Goal: Task Accomplishment & Management: Manage account settings

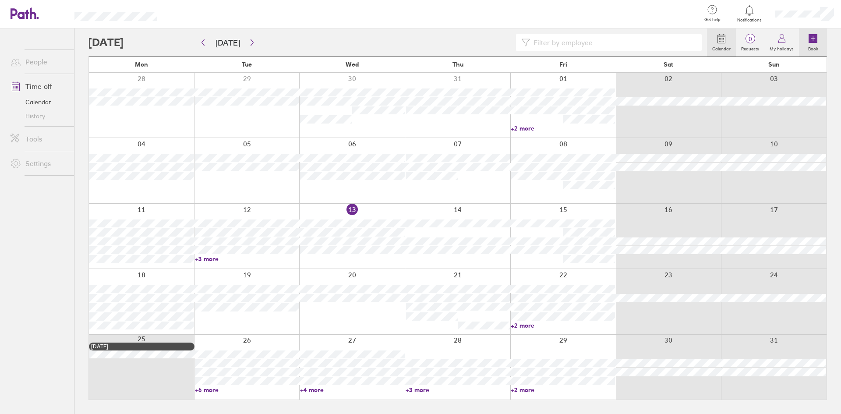
click at [810, 39] on icon at bounding box center [812, 38] width 9 height 9
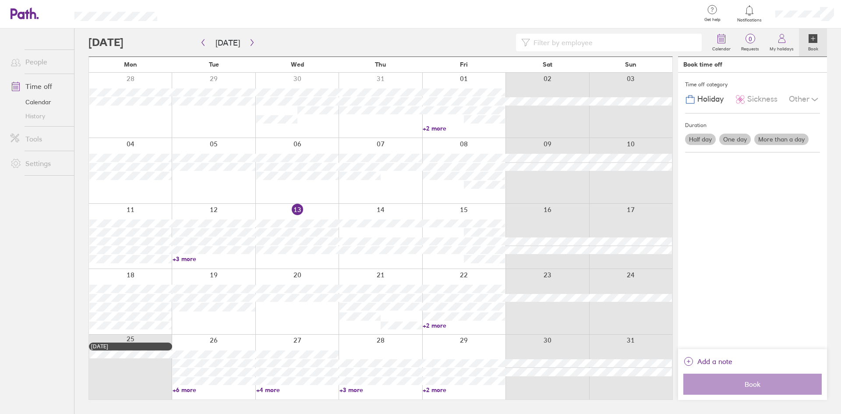
click at [703, 136] on label "Half day" at bounding box center [700, 139] width 31 height 11
click at [0, 0] on input "Half day" at bounding box center [0, 0] width 0 height 0
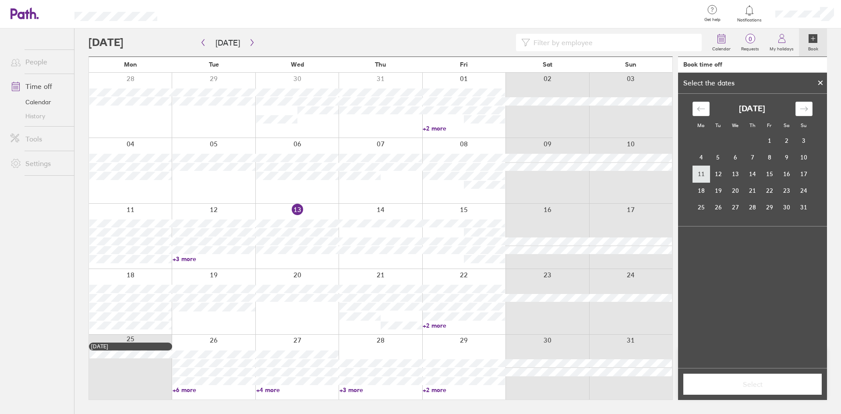
click at [703, 173] on td "11" at bounding box center [700, 174] width 17 height 17
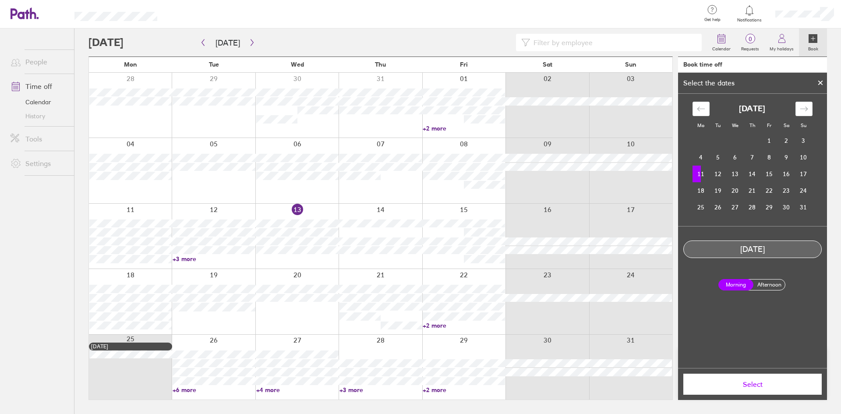
click at [703, 173] on td "11" at bounding box center [700, 174] width 17 height 17
click at [760, 288] on label "Afternoon" at bounding box center [768, 284] width 35 height 11
click at [0, 0] on input "Afternoon" at bounding box center [0, 0] width 0 height 0
click at [739, 386] on span "Select" at bounding box center [752, 384] width 126 height 8
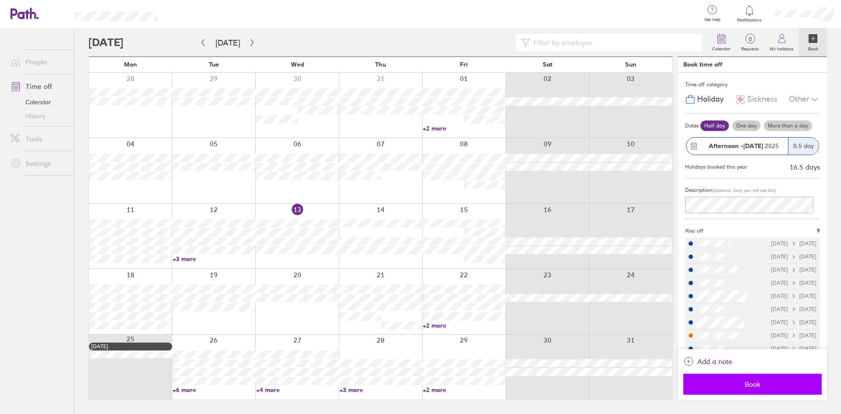
click at [732, 377] on button "Book" at bounding box center [752, 384] width 138 height 21
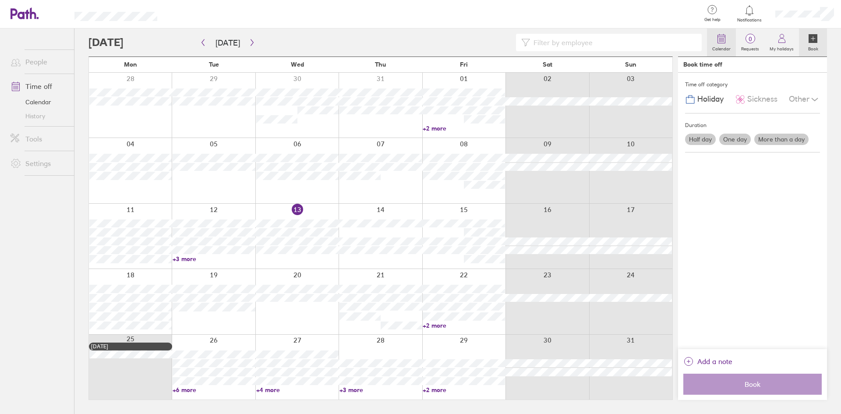
click at [735, 40] on link "Calendar" at bounding box center [721, 42] width 29 height 28
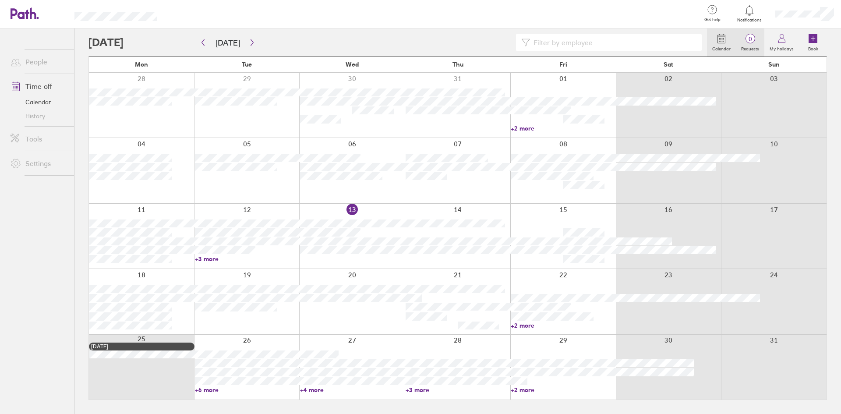
click at [752, 40] on span "0" at bounding box center [750, 38] width 28 height 7
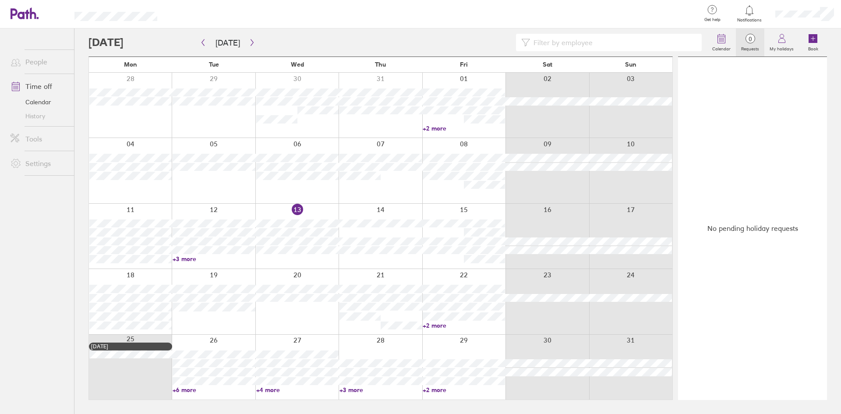
click at [191, 258] on link "+3 more" at bounding box center [214, 259] width 82 height 8
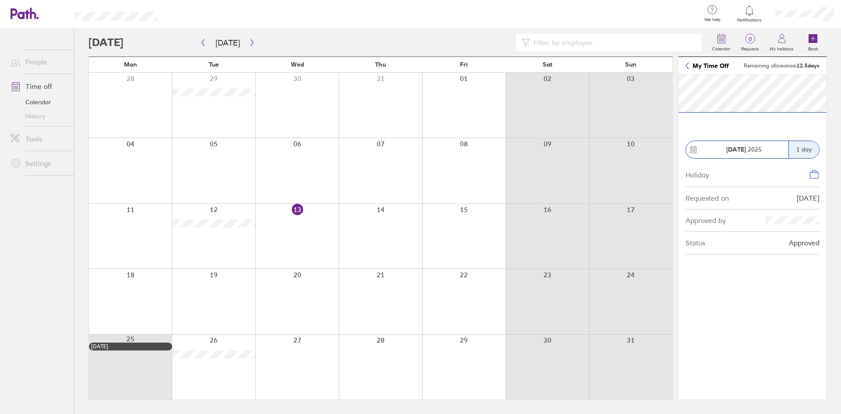
click at [159, 227] on div at bounding box center [130, 236] width 83 height 65
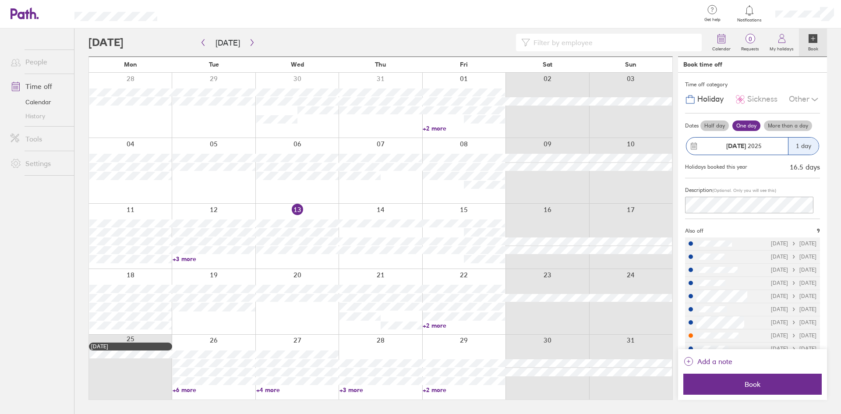
click at [153, 211] on div at bounding box center [130, 236] width 83 height 65
click at [724, 42] on circle at bounding box center [723, 41] width 1 height 1
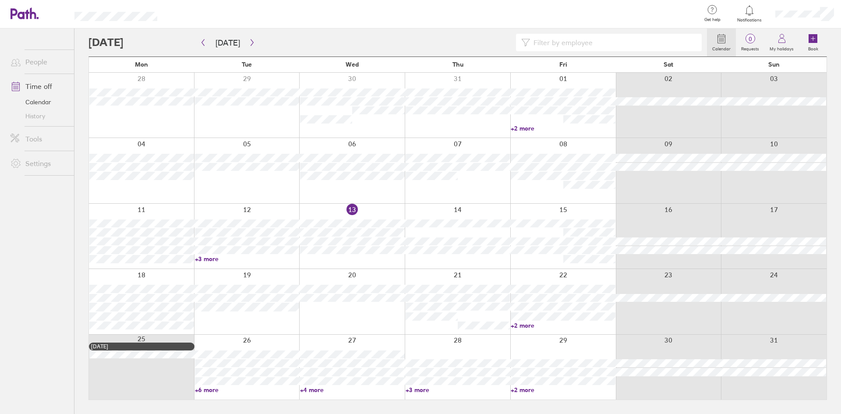
click at [160, 208] on div at bounding box center [141, 236] width 105 height 65
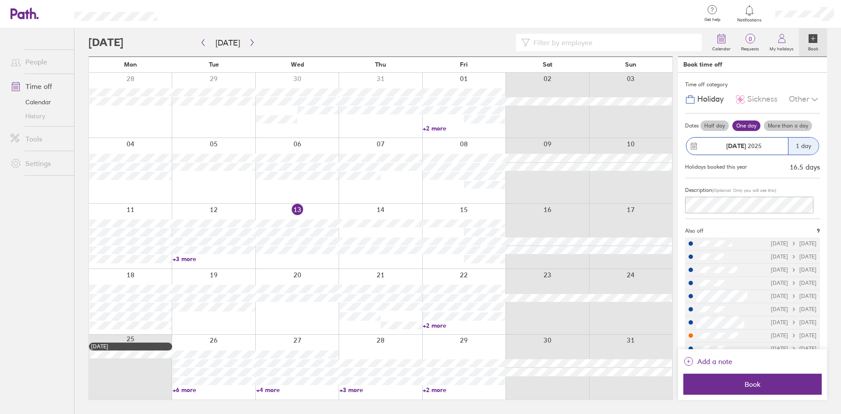
scroll to position [12, 0]
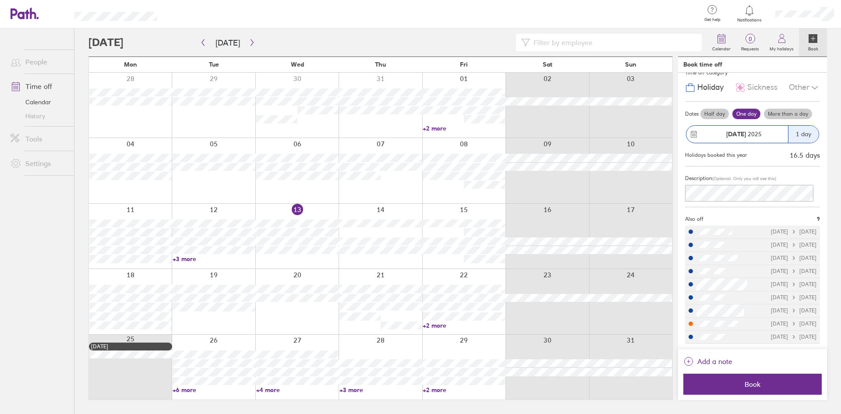
click at [145, 209] on div at bounding box center [130, 236] width 83 height 65
click at [712, 114] on label "Half day" at bounding box center [714, 114] width 28 height 11
click at [0, 0] on input "Half day" at bounding box center [0, 0] width 0 height 0
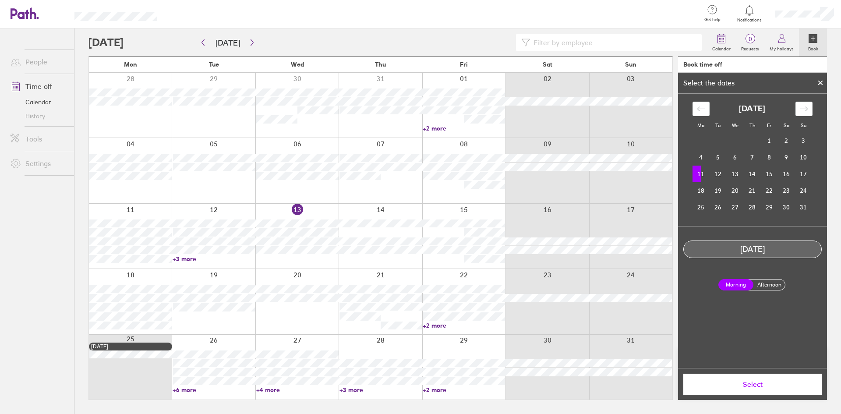
click at [820, 82] on icon at bounding box center [820, 82] width 6 height 5
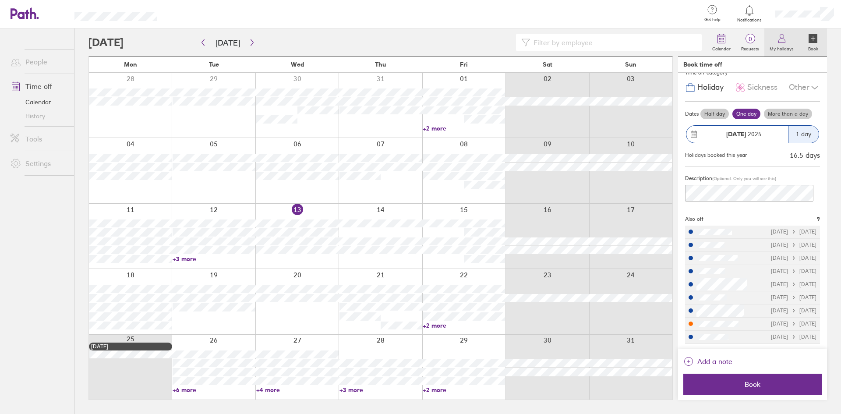
click at [781, 38] on icon at bounding box center [781, 38] width 11 height 11
